Goal: Transaction & Acquisition: Book appointment/travel/reservation

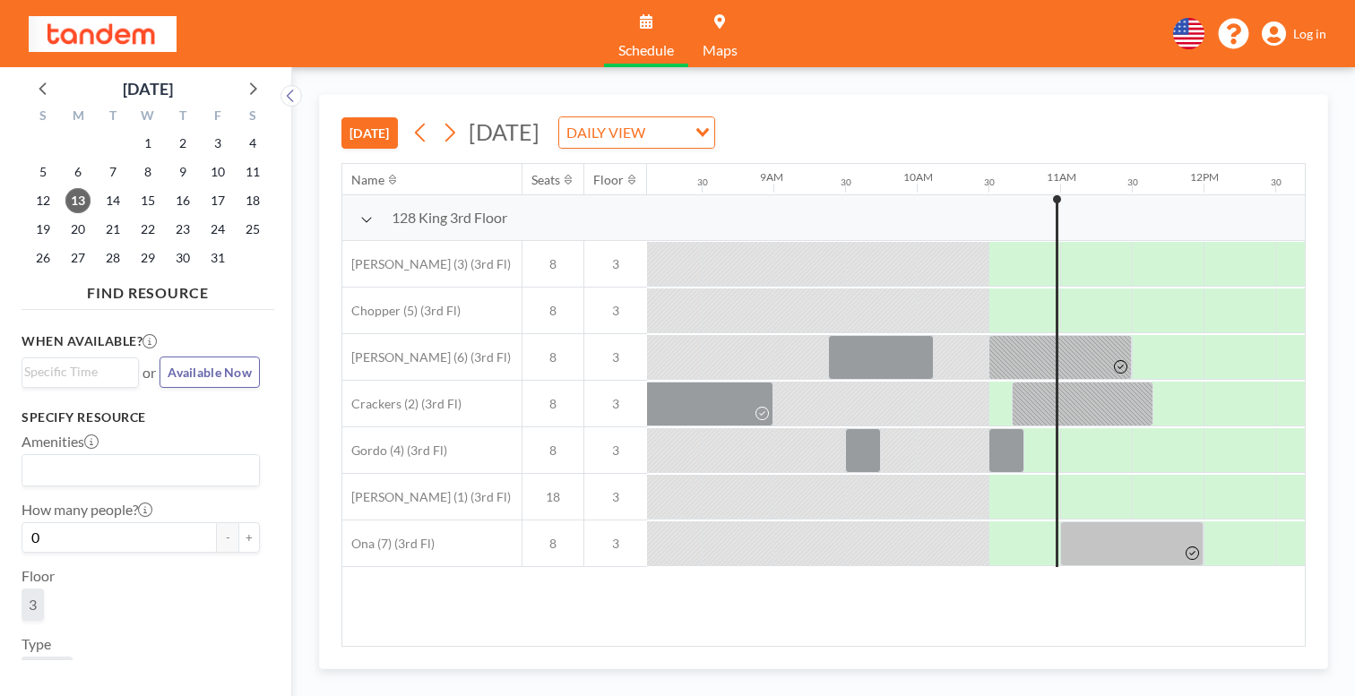
scroll to position [0, 1165]
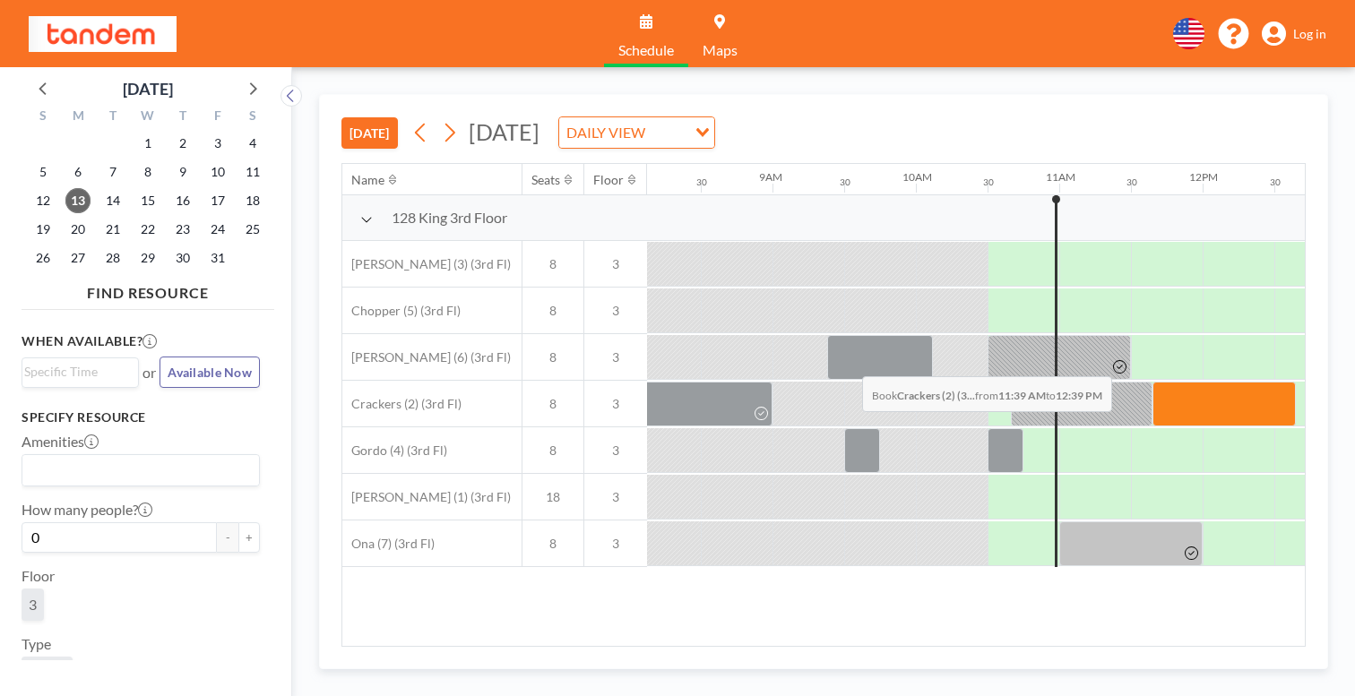
drag, startPoint x: 737, startPoint y: 336, endPoint x: 857, endPoint y: 334, distance: 120.1
click at [857, 381] on div at bounding box center [1202, 404] width 3441 height 47
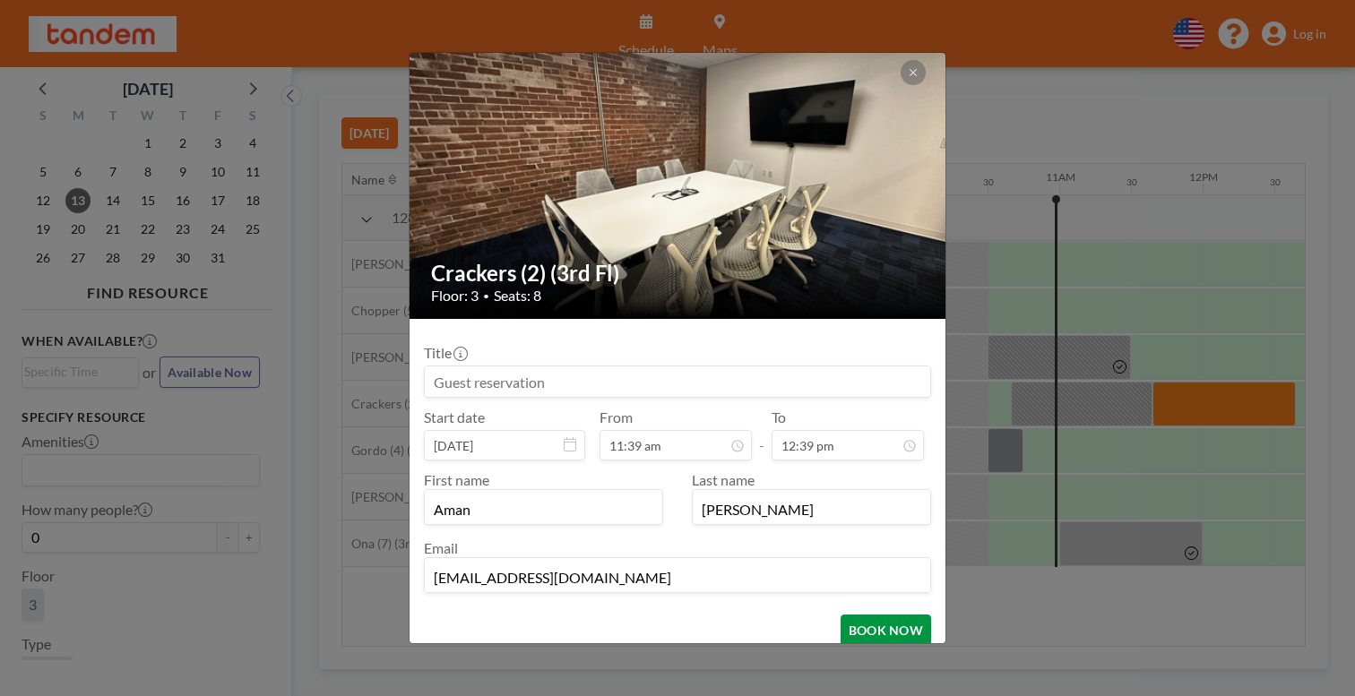
click at [840, 615] on button "BOOK NOW" at bounding box center [885, 630] width 90 height 31
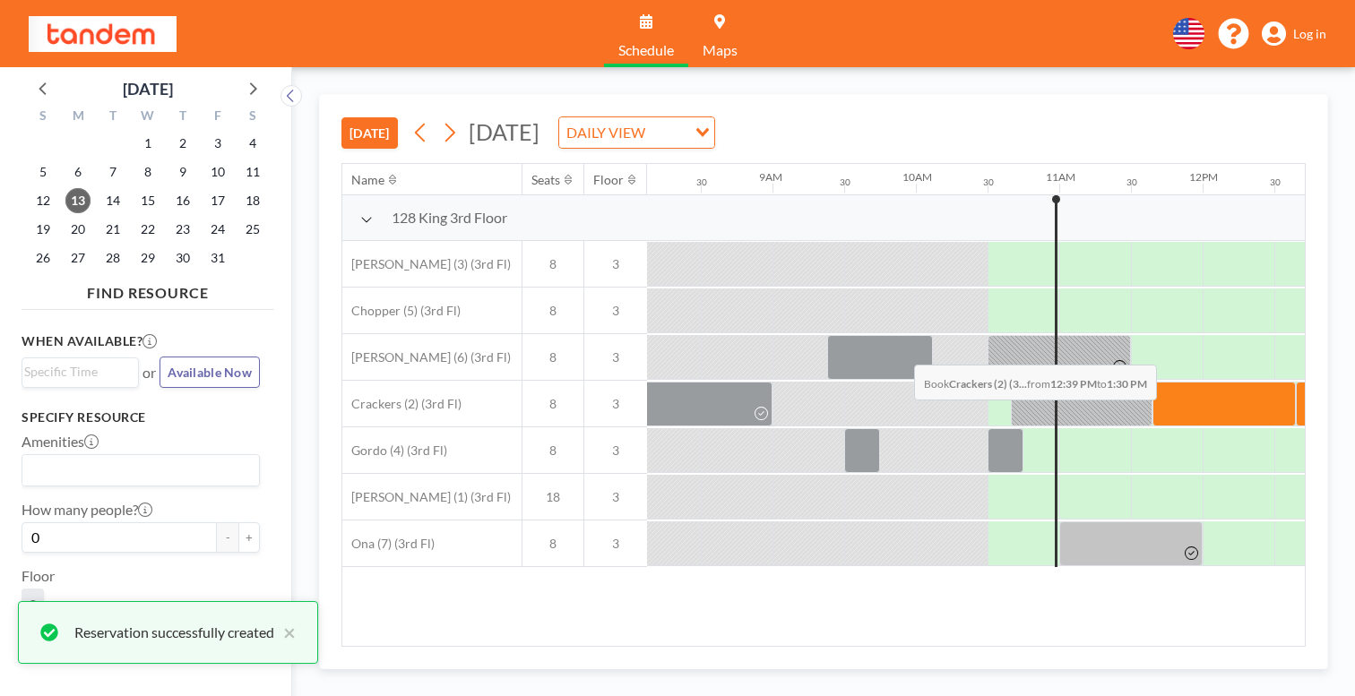
drag, startPoint x: 854, startPoint y: 323, endPoint x: 909, endPoint y: 323, distance: 54.7
click at [1296, 382] on div at bounding box center [1357, 404] width 122 height 45
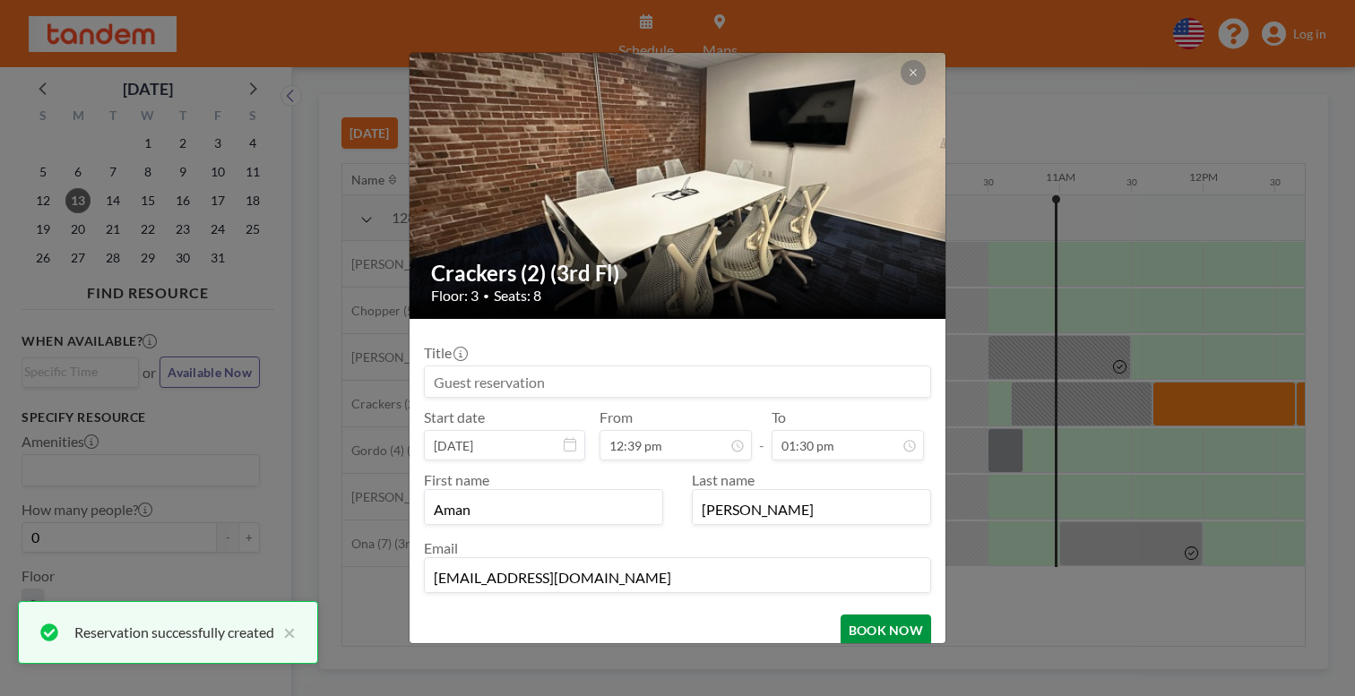
click at [840, 615] on button "BOOK NOW" at bounding box center [885, 630] width 90 height 31
